Goal: Information Seeking & Learning: Learn about a topic

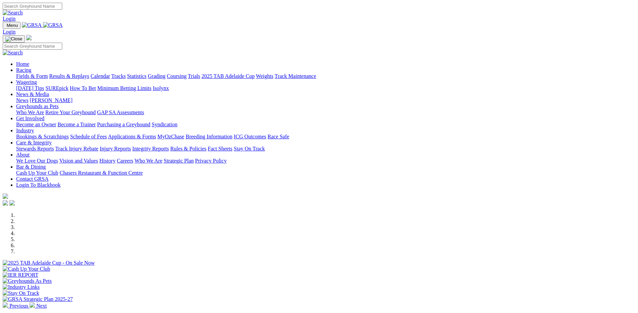
scroll to position [202, 0]
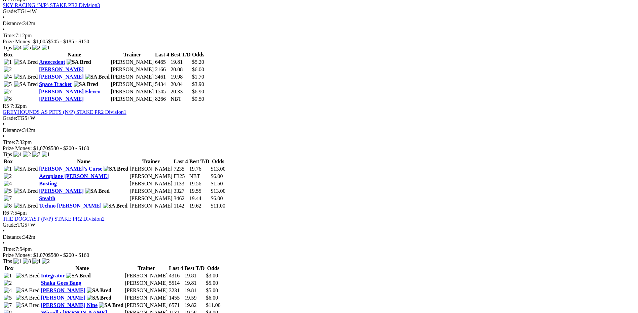
scroll to position [673, 0]
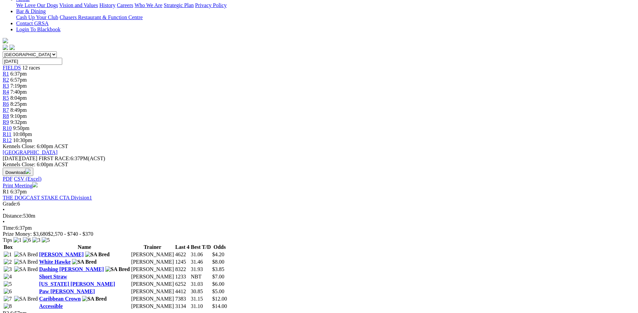
scroll to position [168, 0]
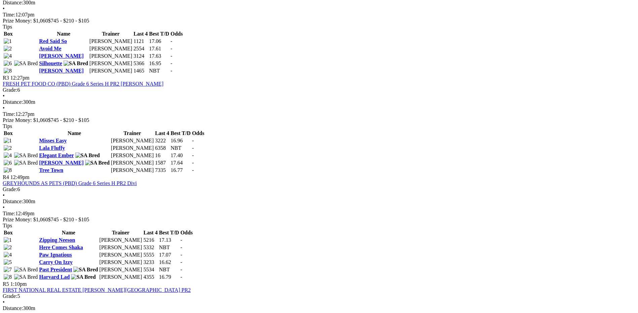
scroll to position [504, 0]
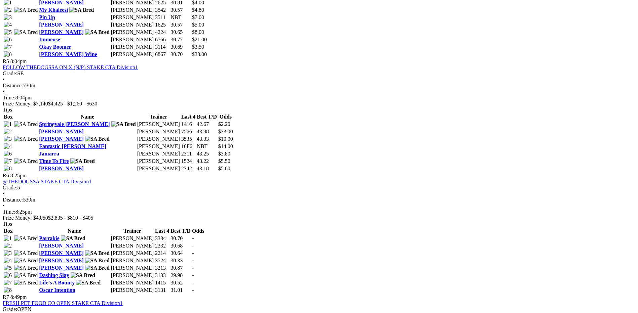
scroll to position [773, 0]
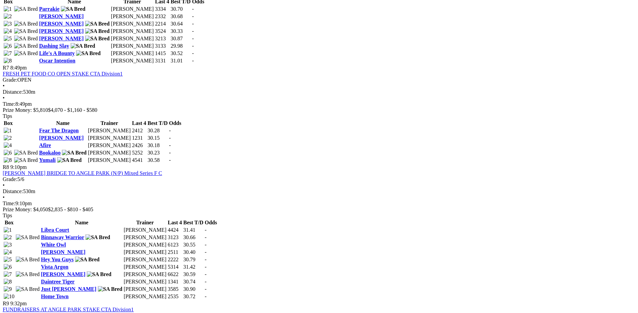
scroll to position [1110, 0]
